Goal: Transaction & Acquisition: Download file/media

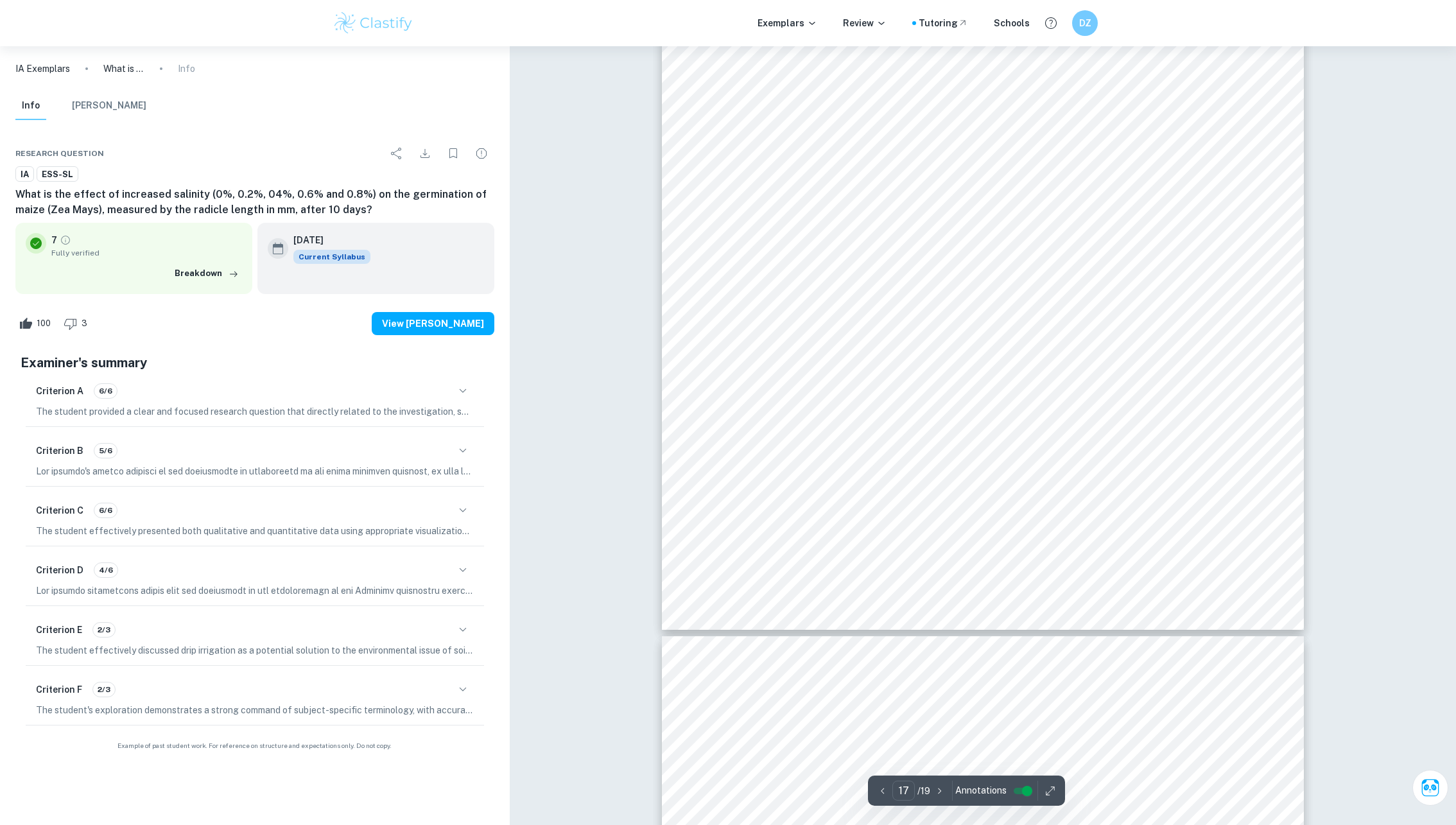
type input "18"
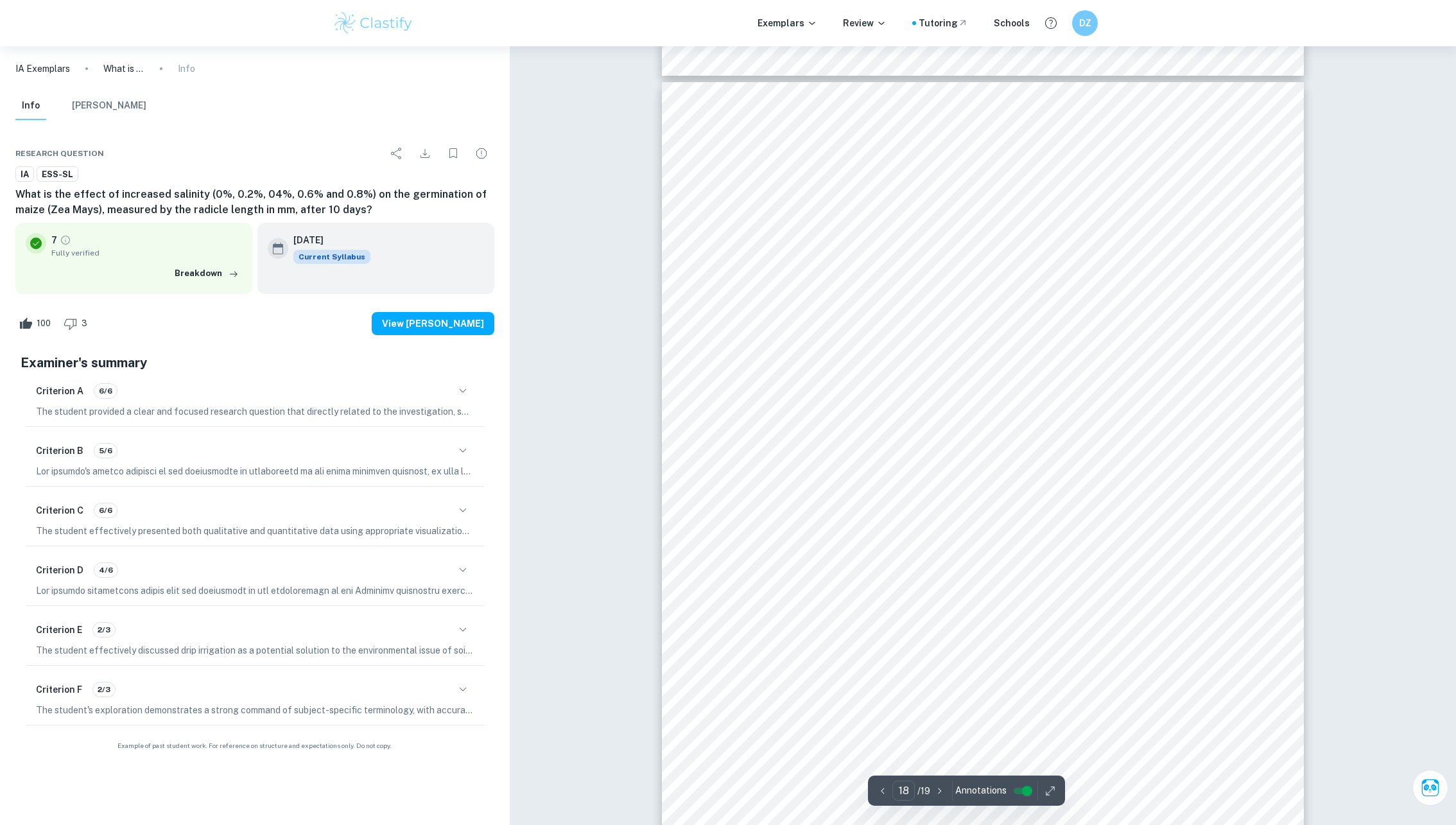
scroll to position [15906, 0]
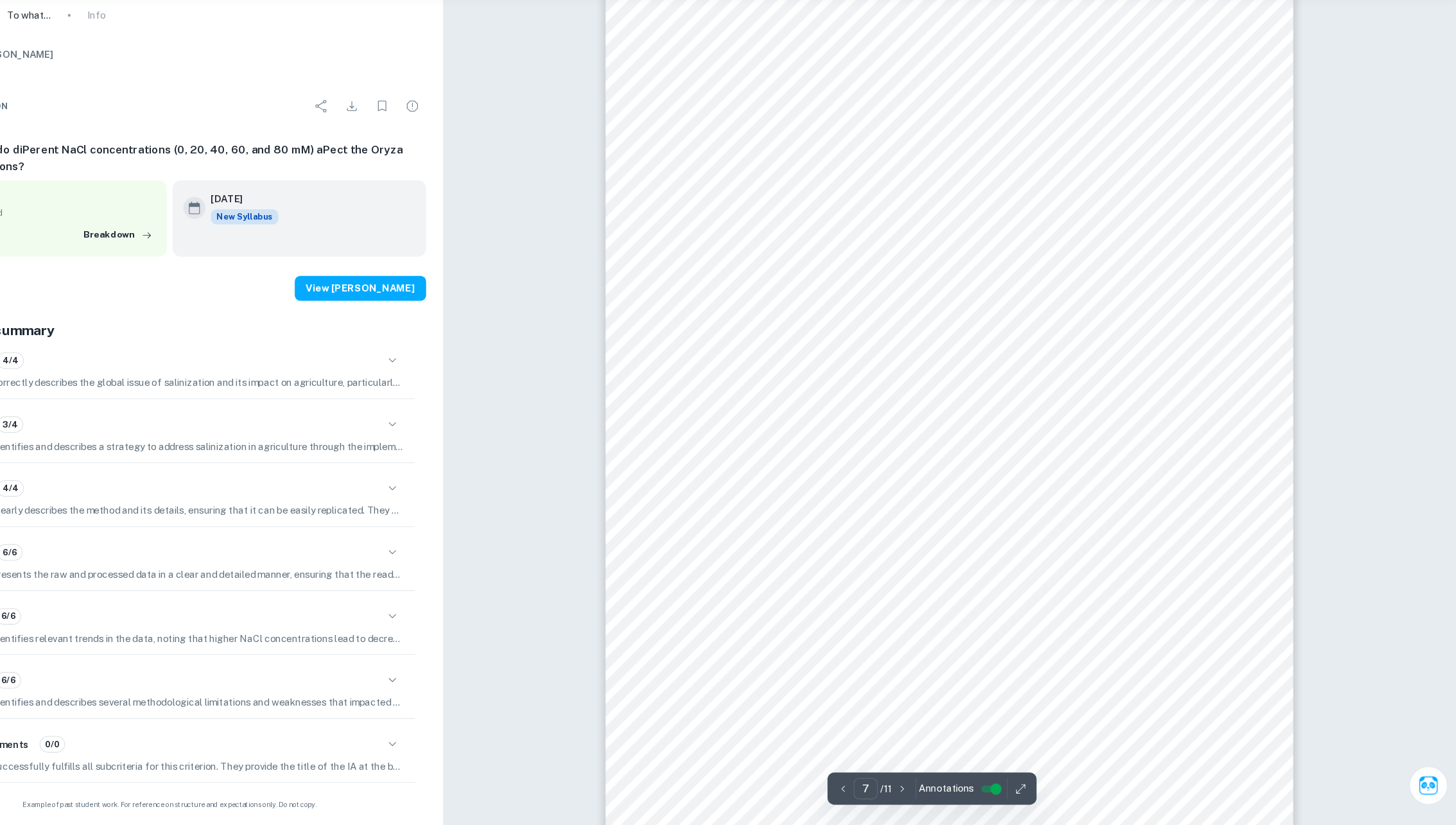
scroll to position [5572, 0]
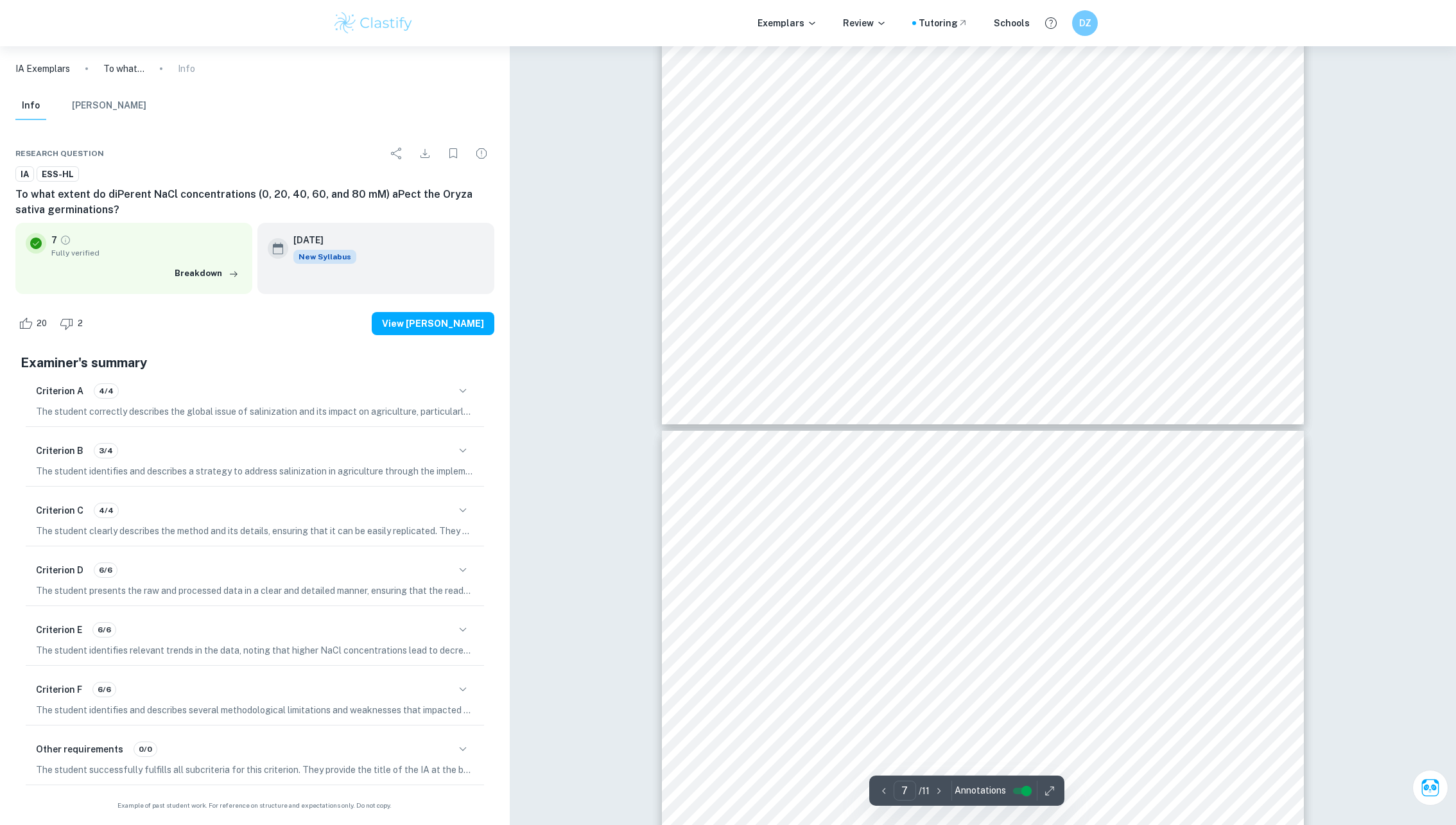
type input "8"
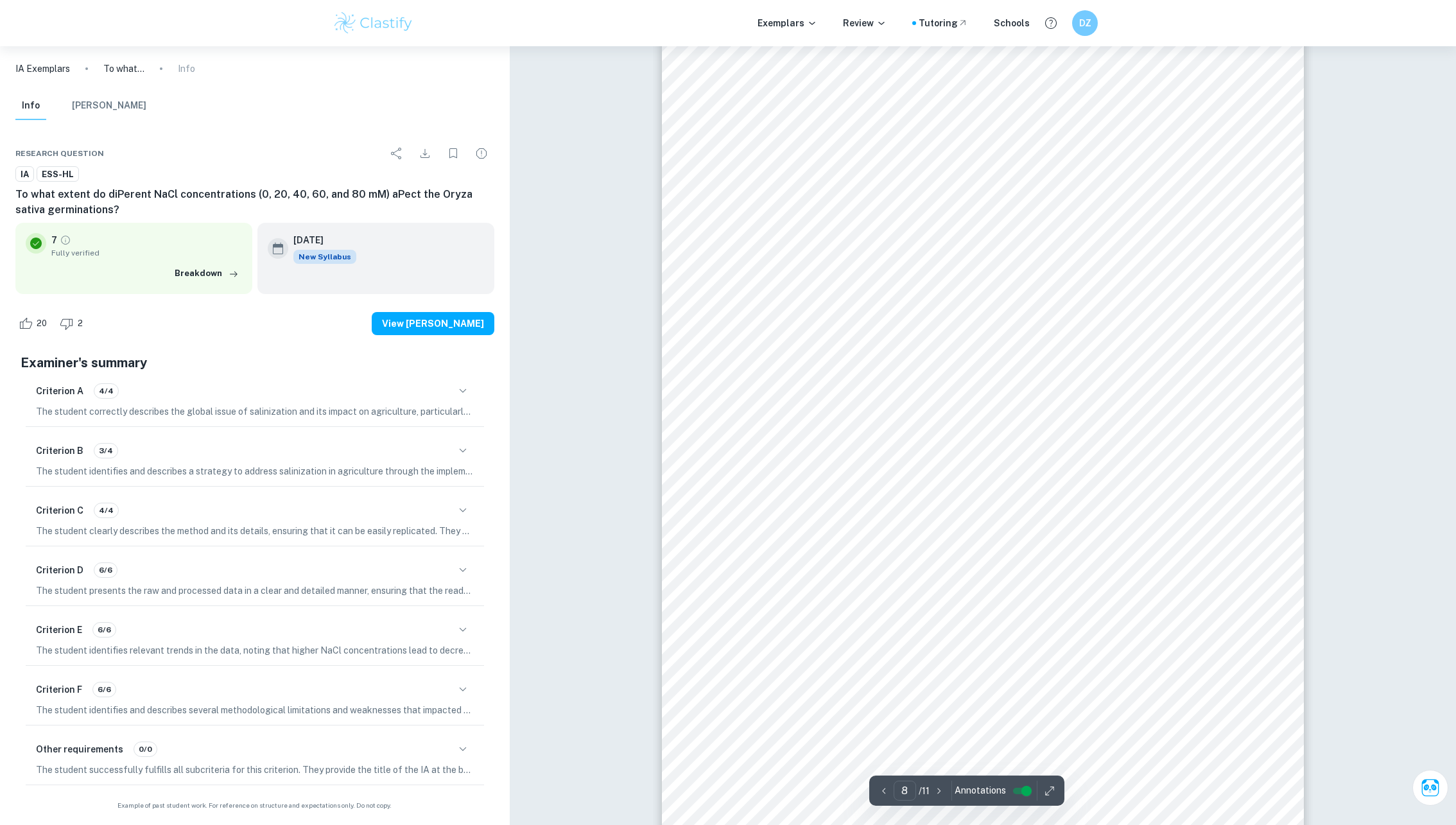
scroll to position [6460, 0]
click at [424, 148] on icon "Download" at bounding box center [424, 153] width 15 height 15
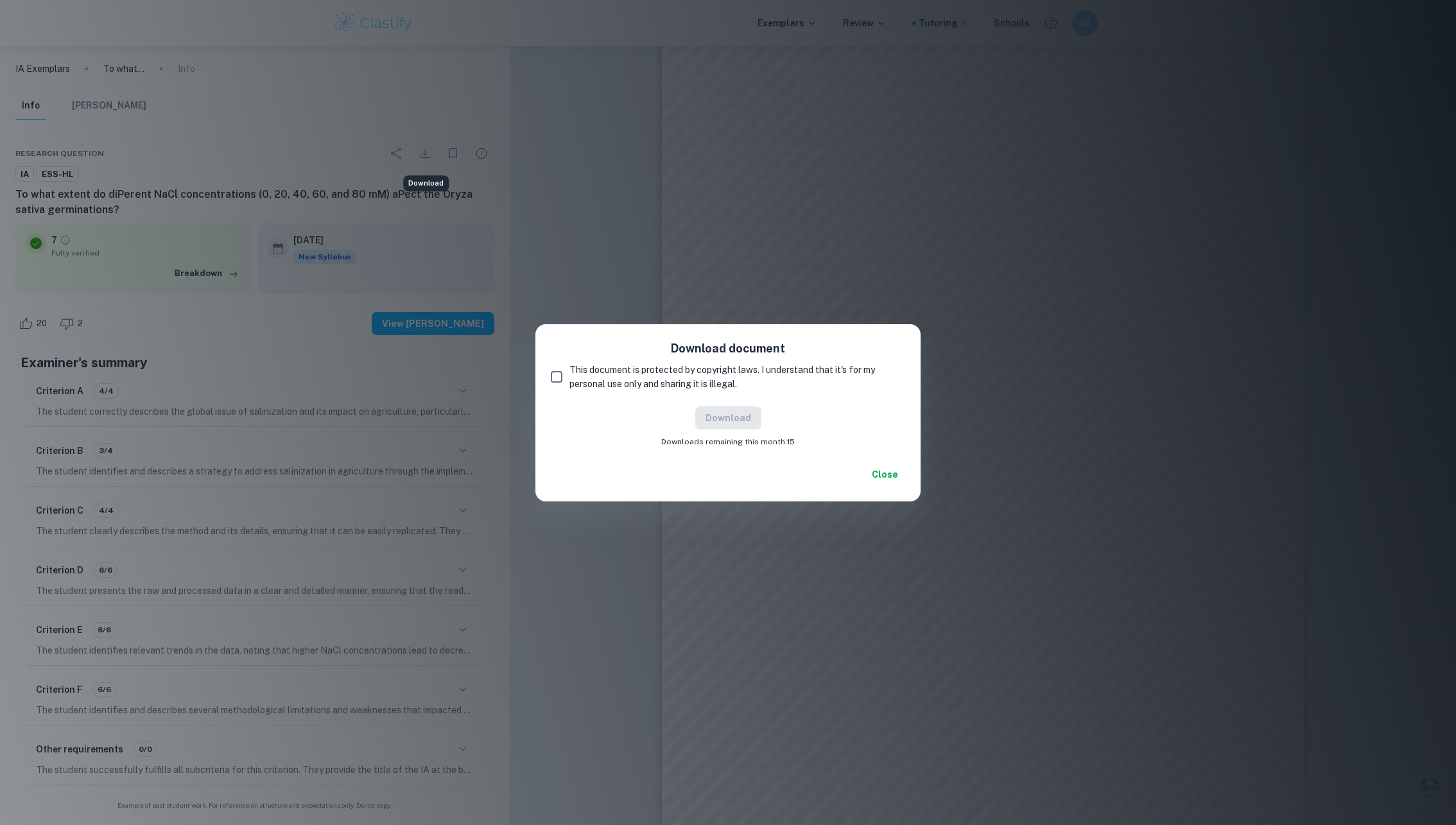
click at [558, 373] on input "This document is protected by copyright laws. I understand that it's for my per…" at bounding box center [556, 376] width 26 height 26
checkbox input "true"
click at [746, 418] on button "Download" at bounding box center [729, 417] width 66 height 23
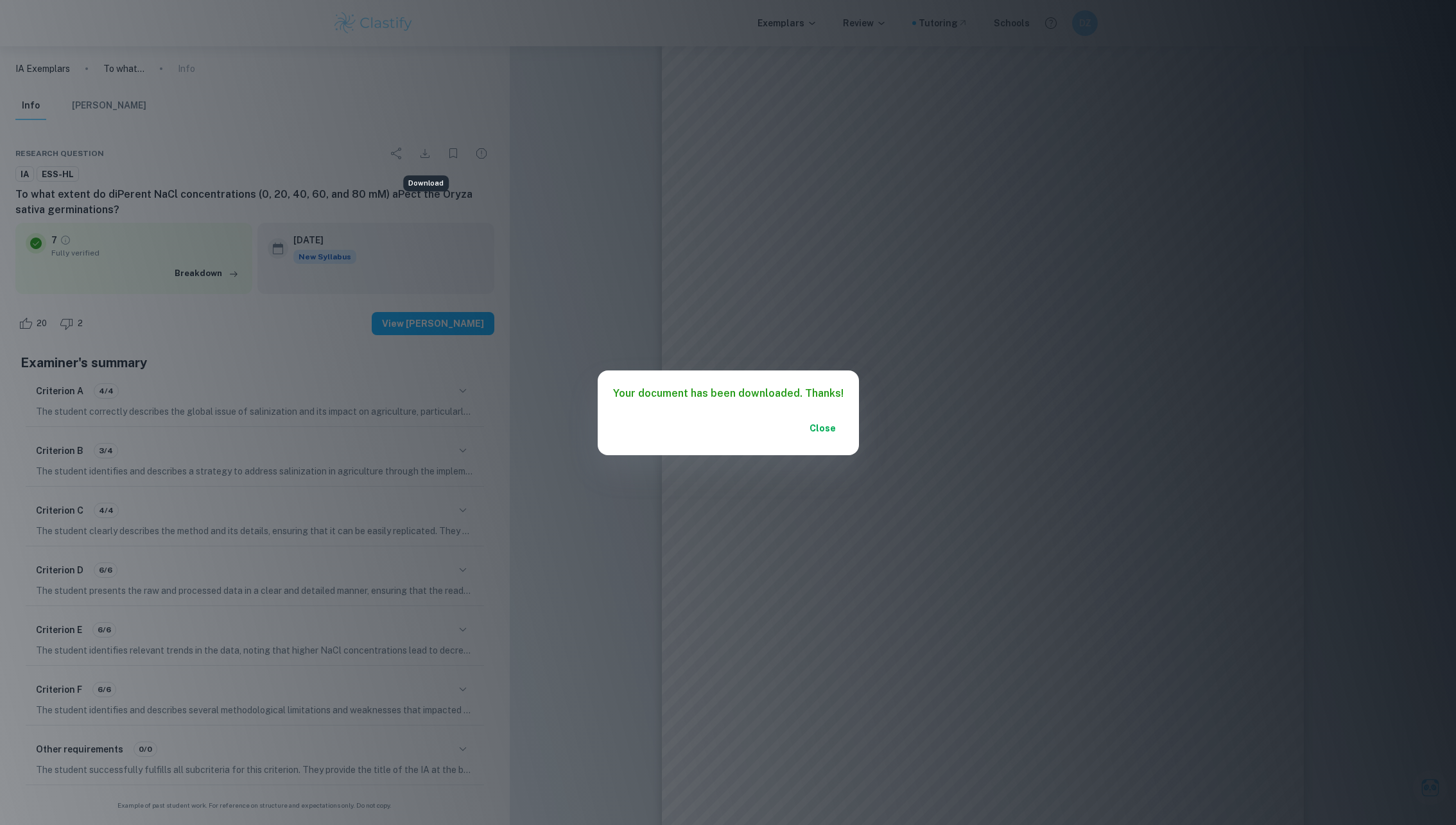
click at [755, 194] on div "Your document has been downloaded. Thanks! Close" at bounding box center [728, 412] width 1456 height 825
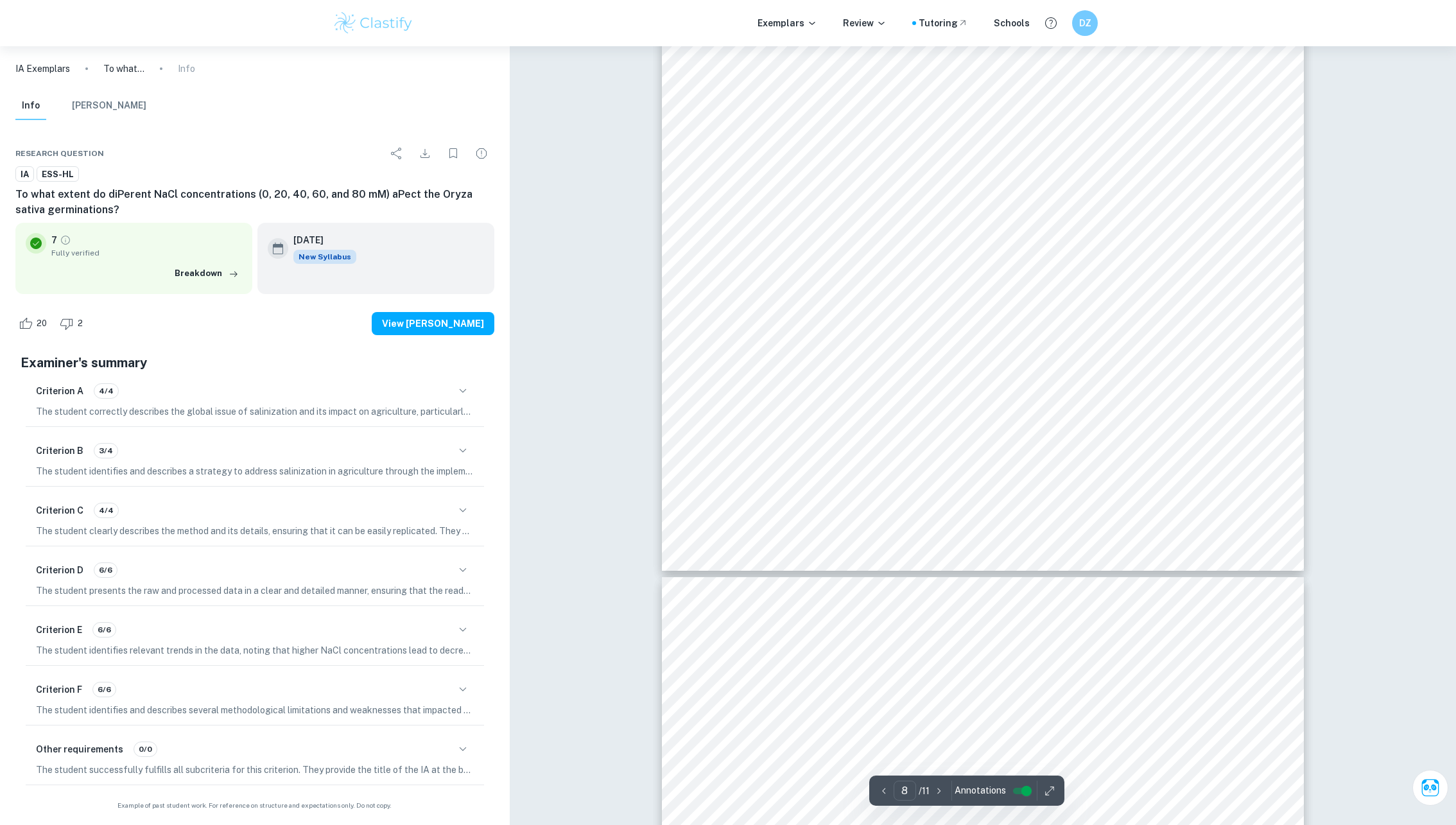
type input "7"
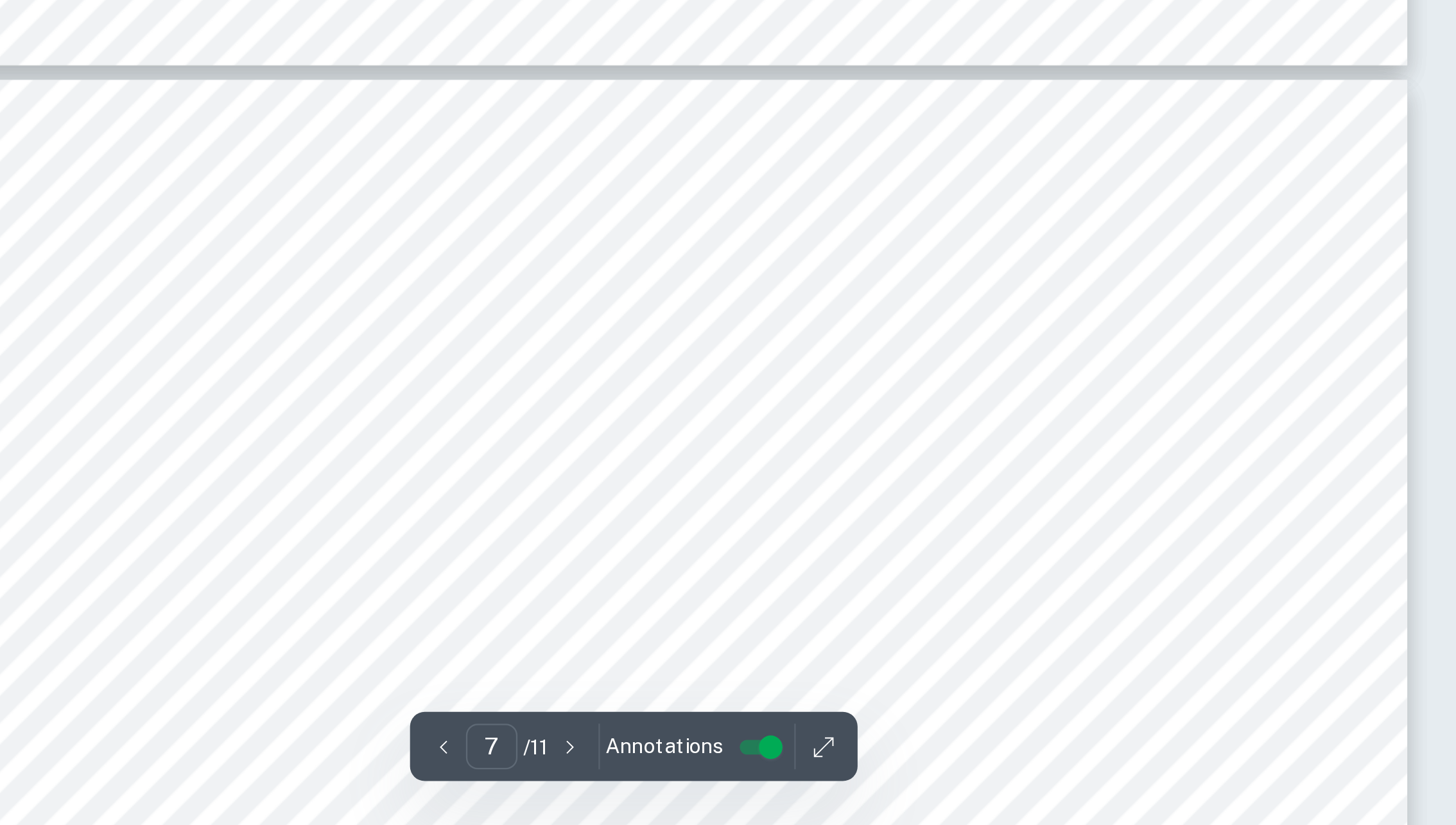
scroll to position [5980, 0]
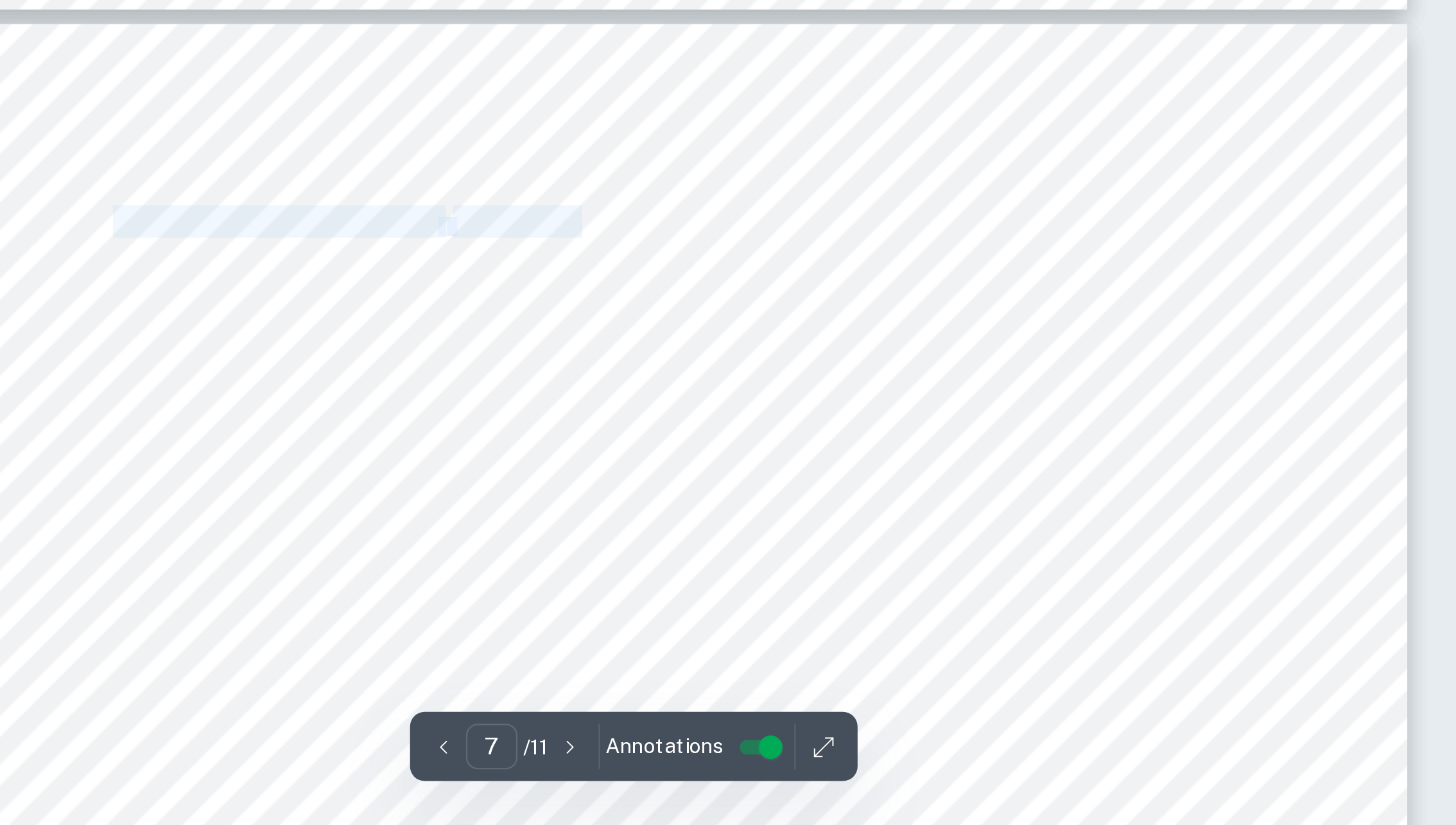
drag, startPoint x: 875, startPoint y: 561, endPoint x: 941, endPoint y: 561, distance: 66.0
click at [941, 561] on span "is rejected. In other words, the diPerence between the sample" at bounding box center [1057, 561] width 338 height 13
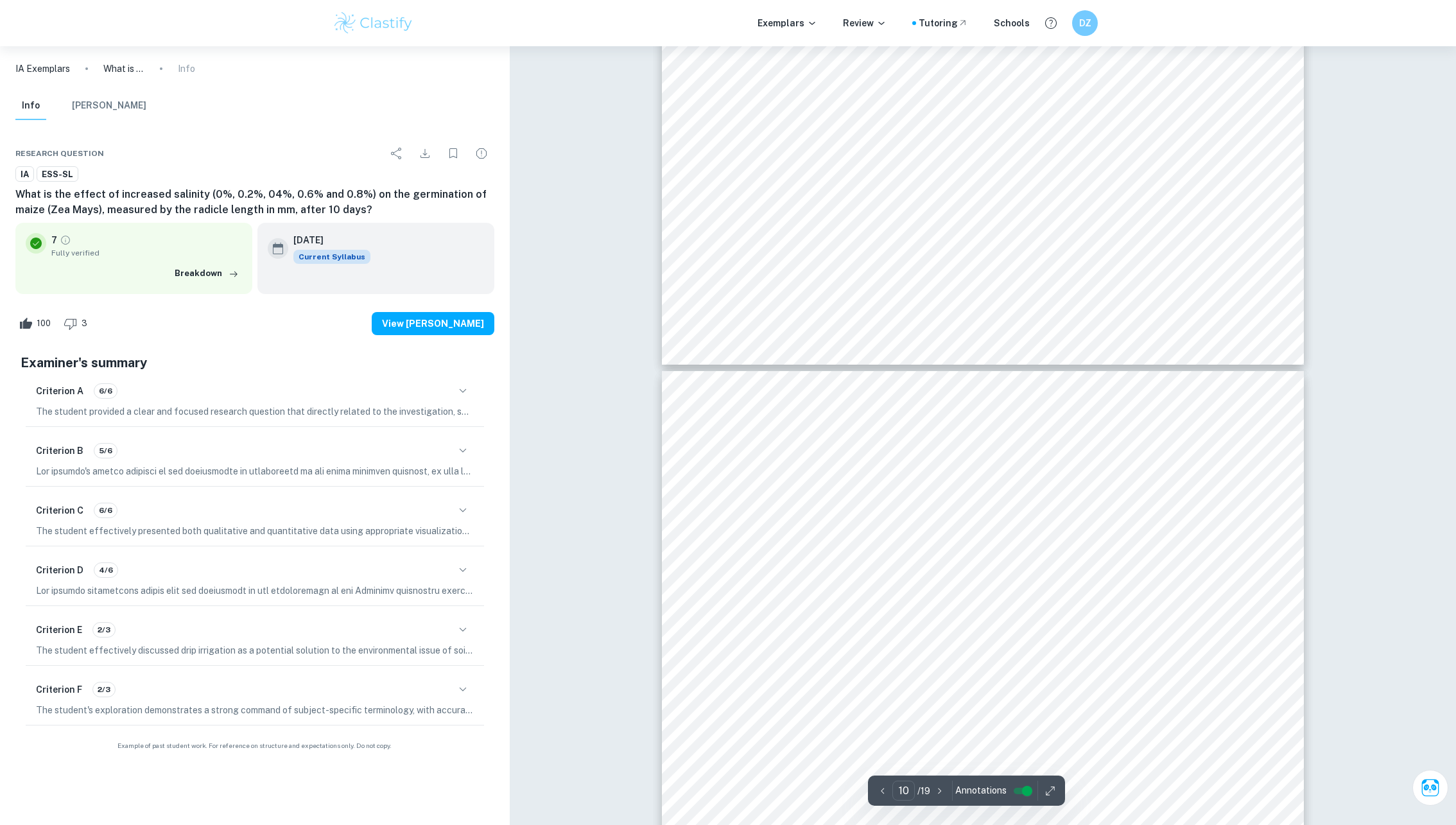
scroll to position [8430, 0]
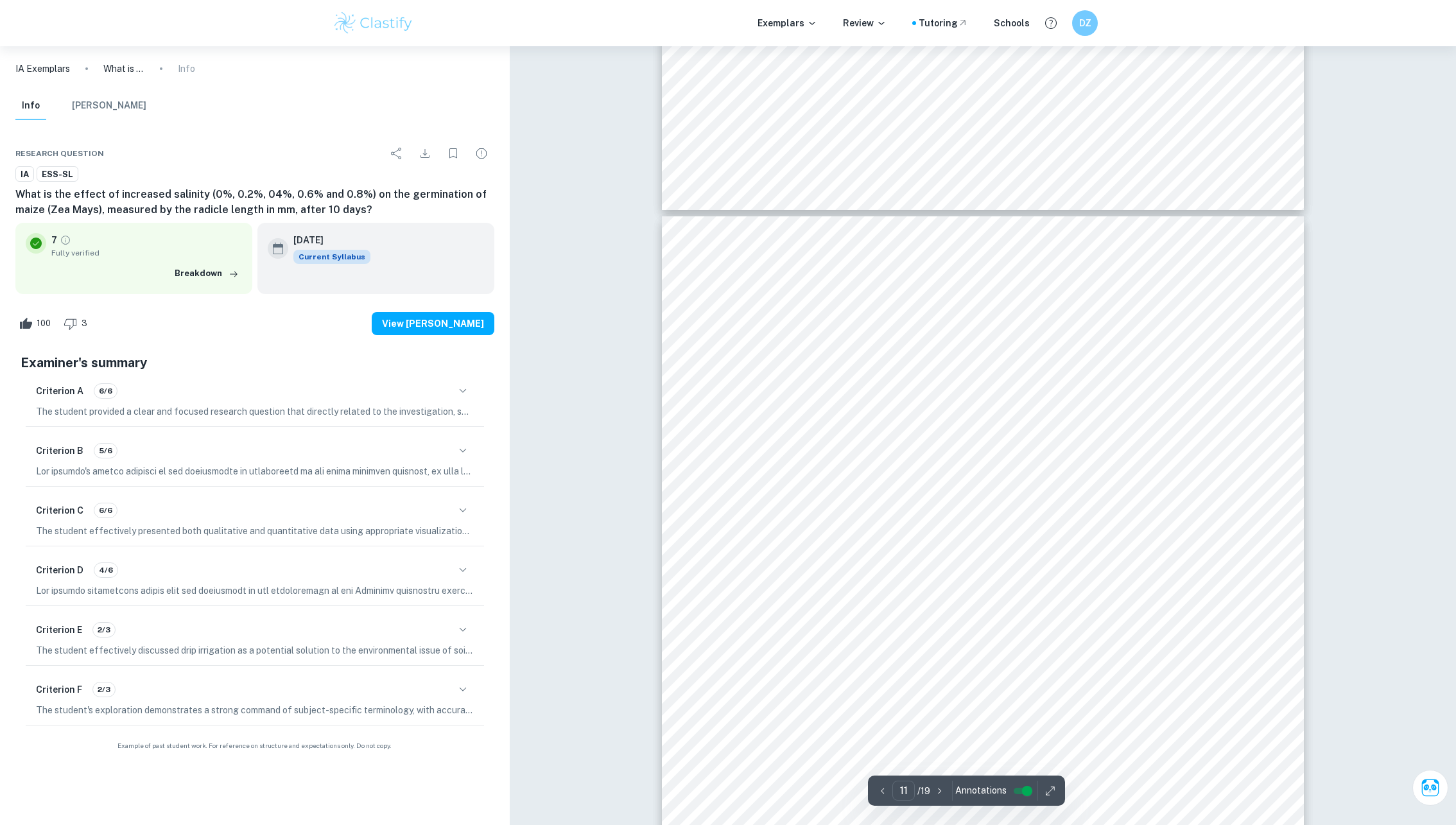
type input "12"
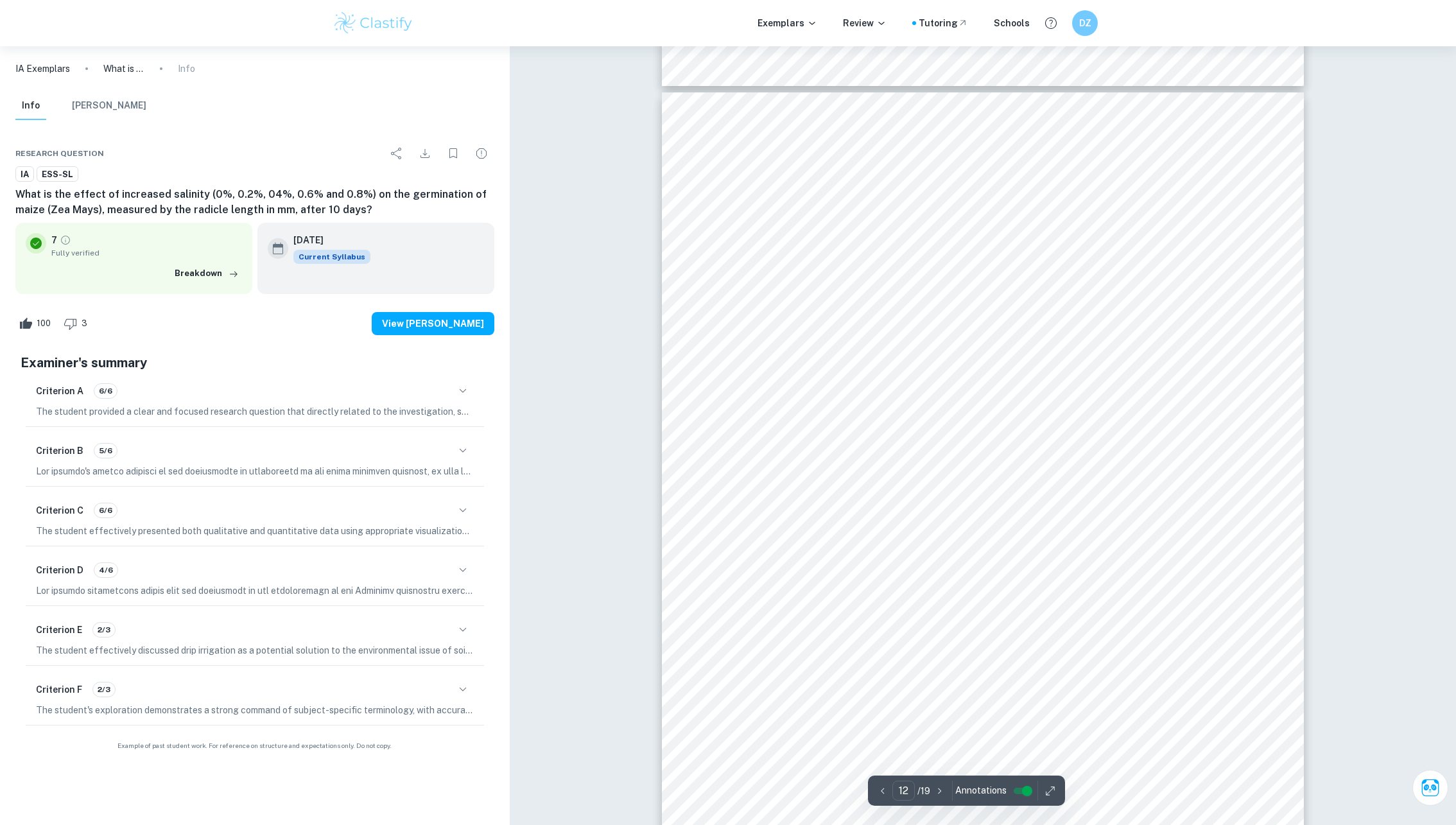
scroll to position [10127, 0]
